Goal: Obtain resource: Download file/media

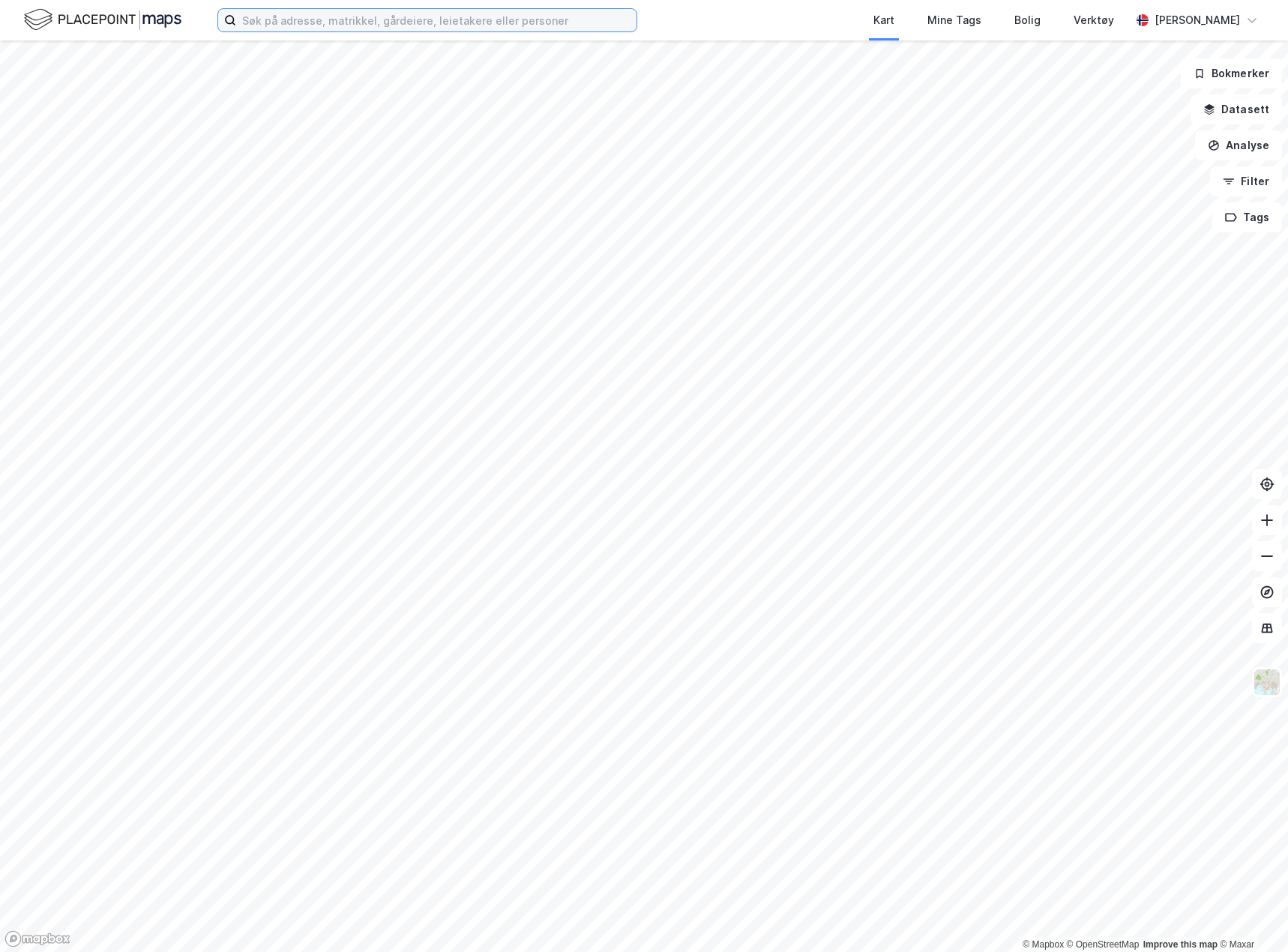
click at [347, 22] on input at bounding box center [436, 21] width 400 height 23
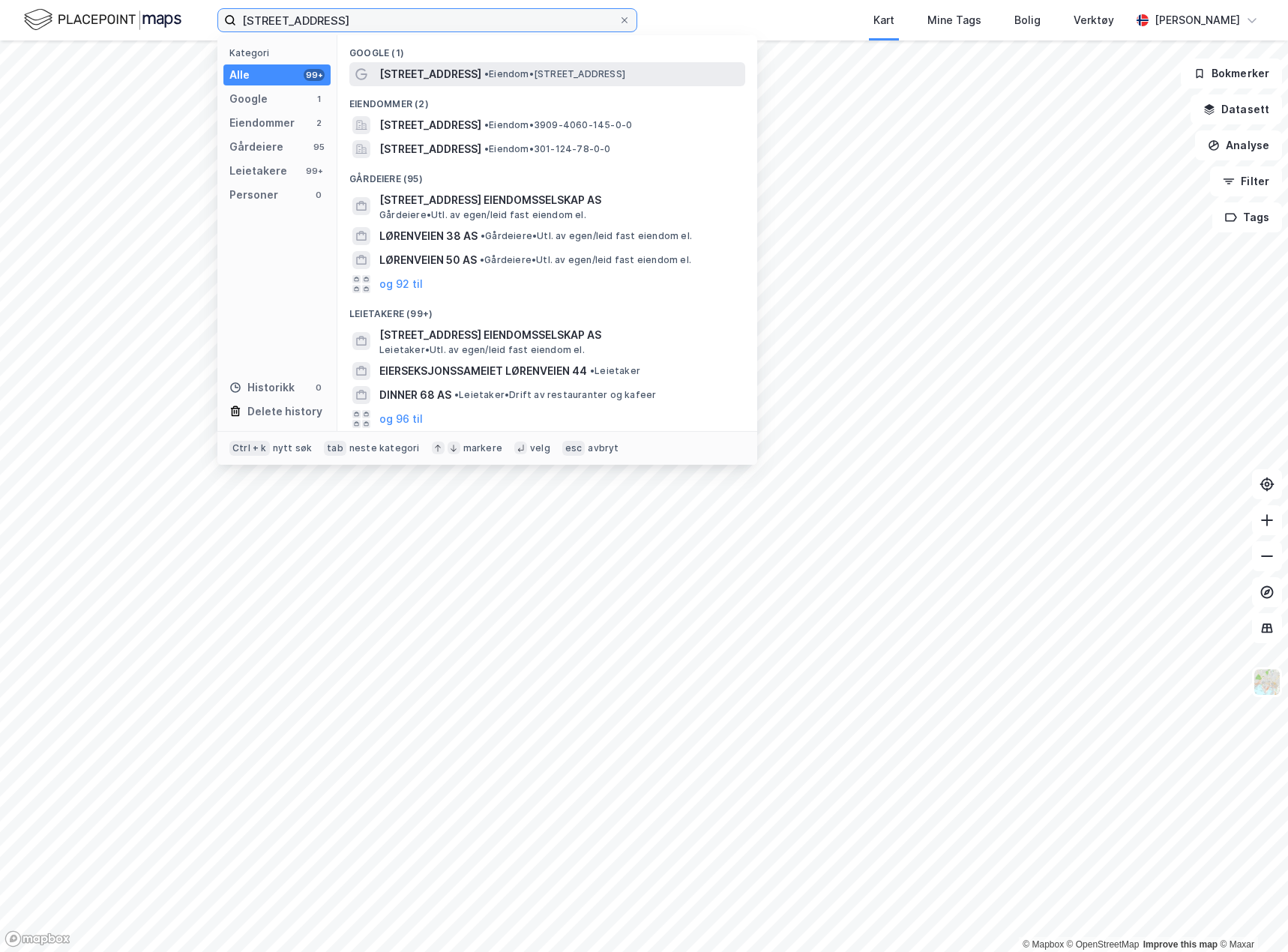
type input "[STREET_ADDRESS]"
click at [485, 69] on span "• Eiendom • [STREET_ADDRESS]" at bounding box center [554, 74] width 141 height 12
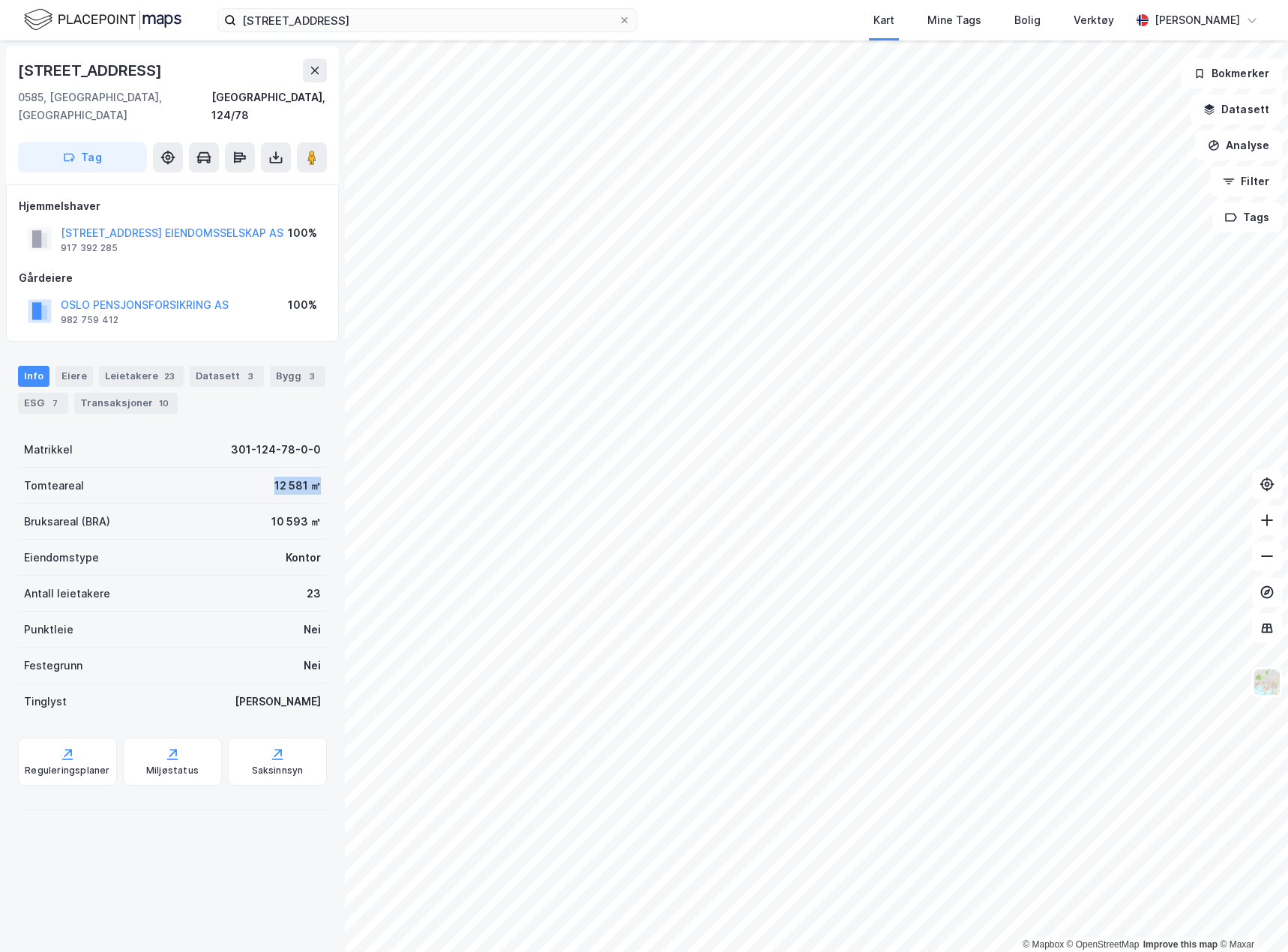
drag, startPoint x: 264, startPoint y: 464, endPoint x: 343, endPoint y: 463, distance: 79.0
click at [343, 463] on div "Lørenveien [GEOGRAPHIC_DATA], 124/78 Tag Hjemmelshaver LØRENVEIEN 68 EIENDOMSSE…" at bounding box center [172, 496] width 345 height 911
click at [285, 477] on div "Tomteareal 12 581 ㎡" at bounding box center [172, 485] width 309 height 36
click at [275, 156] on icon at bounding box center [276, 158] width 6 height 4
click at [230, 206] on div "Last ned matrikkelrapport" at bounding box center [220, 212] width 124 height 12
